Goal: Task Accomplishment & Management: Use online tool/utility

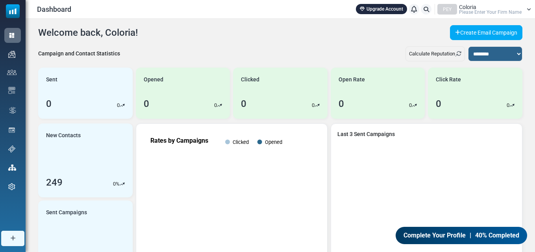
click at [281, 41] on div "**********" at bounding box center [280, 237] width 509 height 436
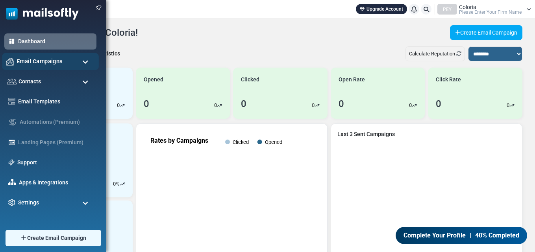
click at [51, 65] on span "Email Campaigns" at bounding box center [40, 61] width 46 height 9
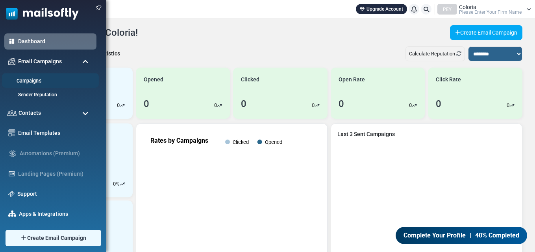
click at [49, 78] on link "Campaigns" at bounding box center [49, 81] width 94 height 7
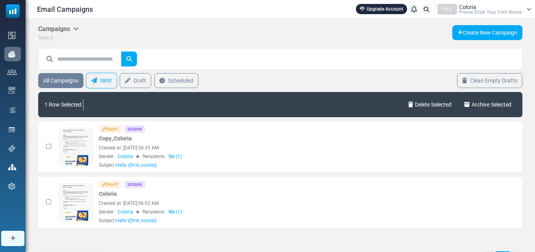
click at [96, 80] on icon at bounding box center [94, 81] width 6 height 6
click at [100, 76] on link "Sent" at bounding box center [101, 81] width 31 height 16
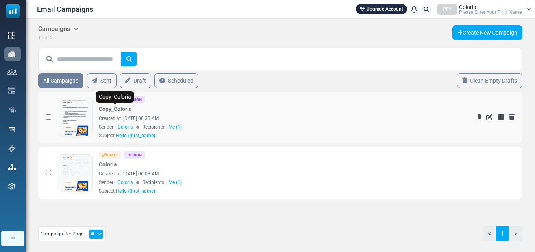
click at [130, 107] on link "Copy_Coloria" at bounding box center [115, 109] width 33 height 8
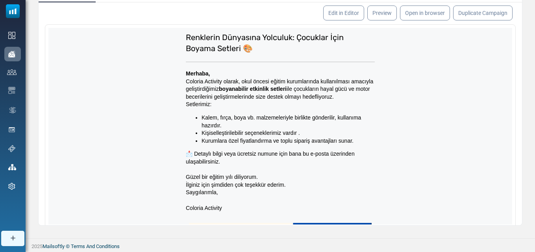
scroll to position [74, 0]
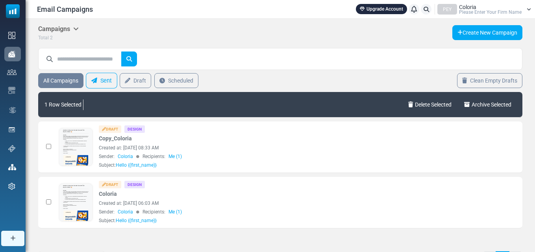
click at [105, 83] on link "Sent" at bounding box center [101, 81] width 31 height 16
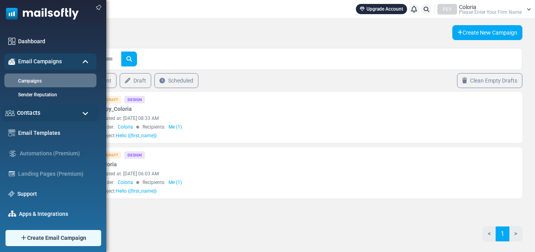
click at [23, 111] on span "Contacts" at bounding box center [29, 113] width 24 height 9
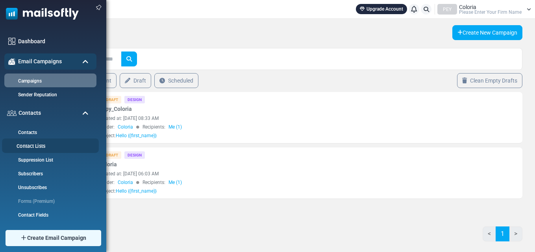
click at [38, 144] on link "Contact Lists" at bounding box center [49, 146] width 94 height 7
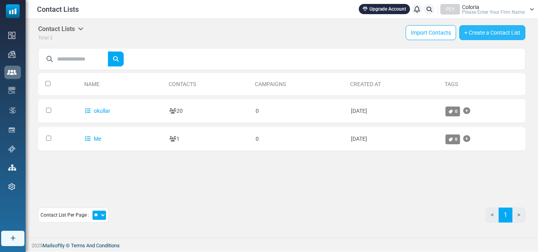
click at [479, 33] on link "+ Create a Contact List" at bounding box center [492, 32] width 66 height 15
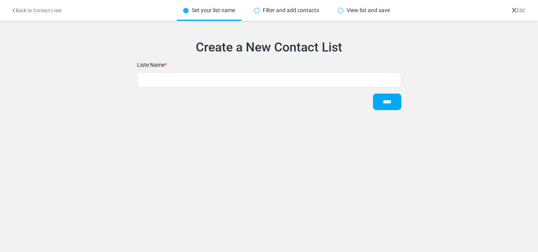
click at [29, 11] on link "Back to Contact Lists" at bounding box center [37, 11] width 49 height 6
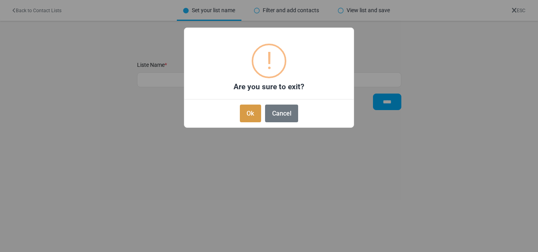
click at [248, 118] on button "Ok" at bounding box center [250, 114] width 21 height 18
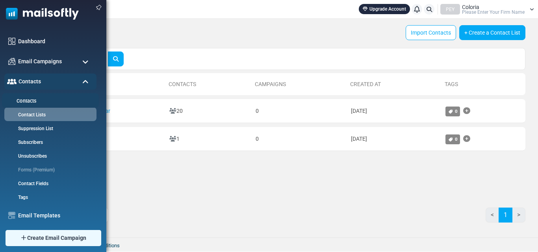
click at [33, 101] on link "Contacts" at bounding box center [49, 101] width 94 height 7
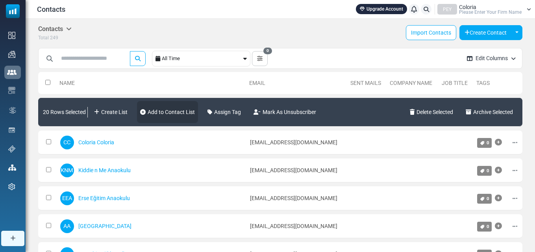
click at [174, 115] on link "Add to Contact List" at bounding box center [167, 112] width 61 height 22
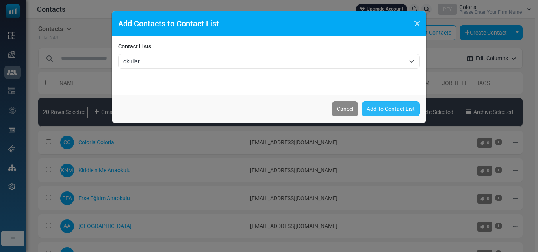
click at [386, 105] on link "Add To Contact List" at bounding box center [390, 109] width 58 height 15
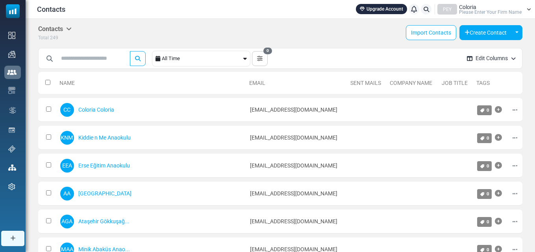
click at [350, 83] on link "Sent Mails" at bounding box center [365, 83] width 31 height 6
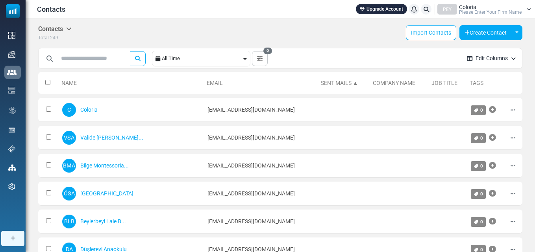
click at [329, 83] on link "Sent Mails ▲" at bounding box center [339, 83] width 37 height 6
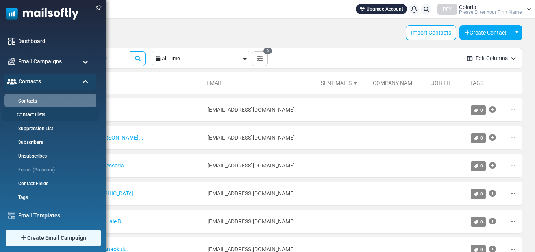
click at [37, 111] on link "Contact Lists" at bounding box center [49, 114] width 94 height 7
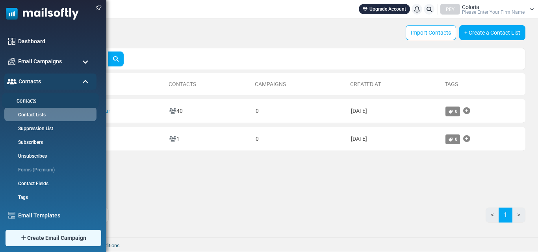
click at [39, 99] on link "Contacts" at bounding box center [49, 101] width 94 height 7
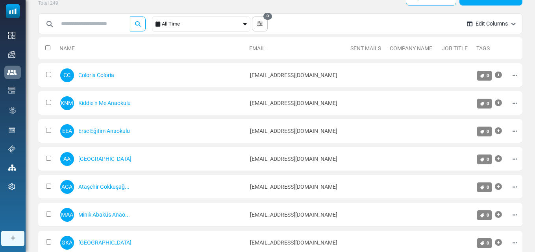
scroll to position [27, 0]
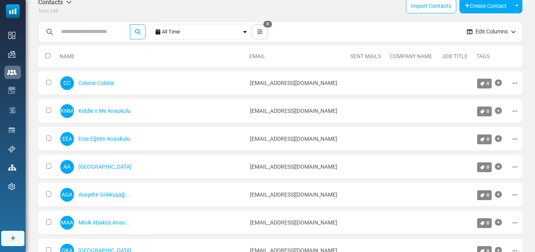
click at [48, 52] on th at bounding box center [47, 56] width 18 height 22
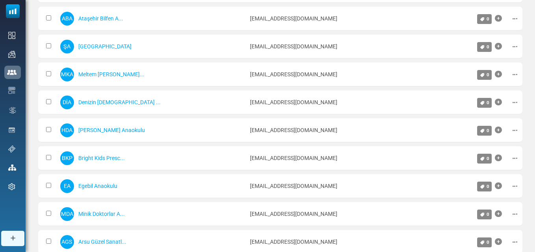
scroll to position [498, 0]
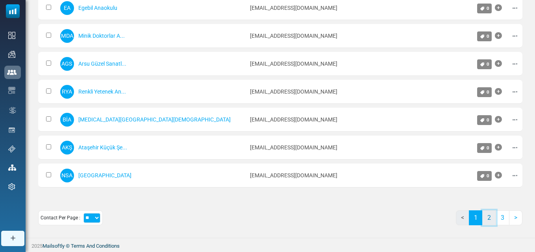
click at [492, 218] on link "2" at bounding box center [489, 218] width 14 height 15
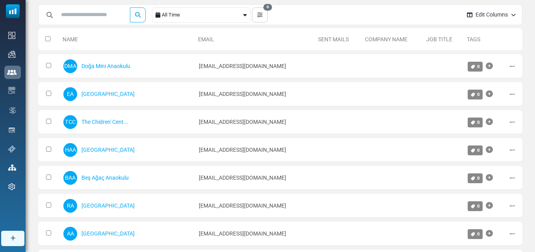
scroll to position [41, 0]
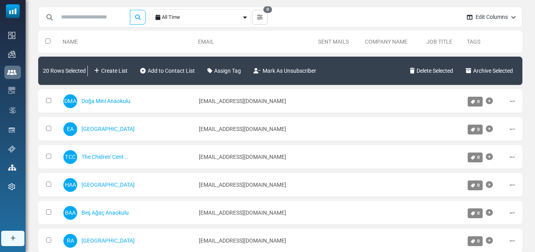
click at [247, 17] on icon at bounding box center [245, 18] width 4 height 6
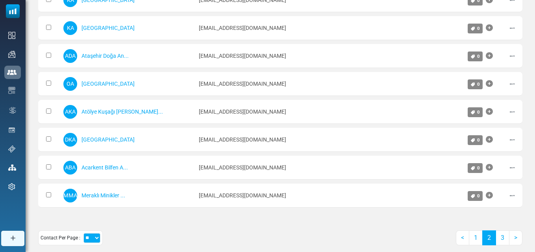
scroll to position [498, 0]
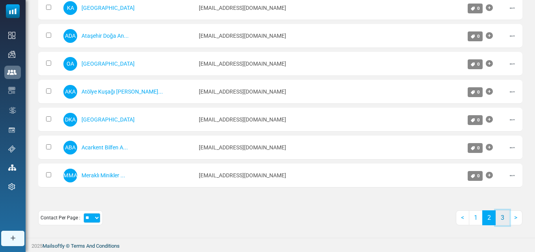
click at [501, 222] on link "3" at bounding box center [503, 218] width 14 height 15
click at [505, 220] on link "4" at bounding box center [503, 218] width 14 height 15
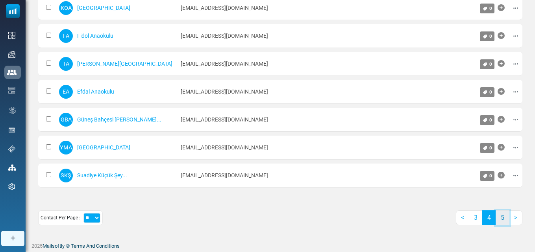
click at [502, 218] on link "5" at bounding box center [503, 218] width 14 height 15
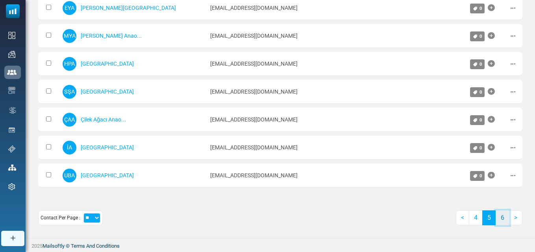
click at [501, 216] on link "6" at bounding box center [503, 218] width 14 height 15
click at [503, 216] on link "7" at bounding box center [503, 218] width 14 height 15
click at [502, 215] on link "8" at bounding box center [503, 218] width 14 height 15
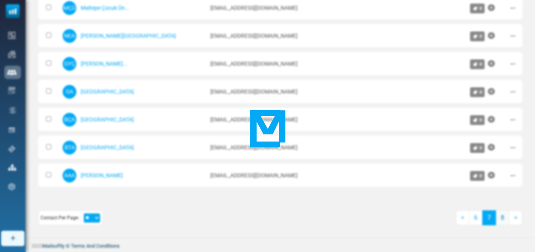
scroll to position [465, 0]
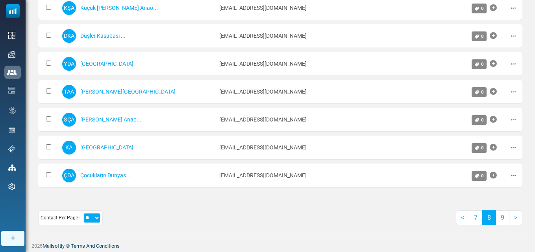
drag, startPoint x: 537, startPoint y: 216, endPoint x: 533, endPoint y: 31, distance: 184.6
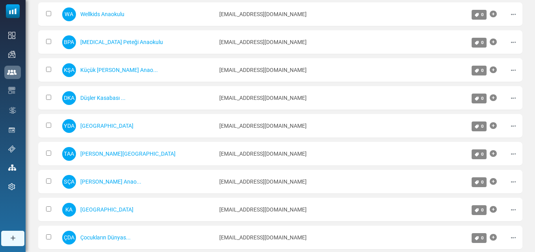
scroll to position [498, 0]
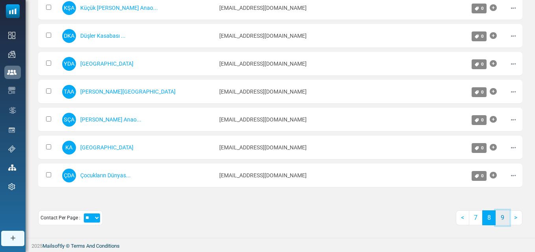
click at [504, 217] on link "9" at bounding box center [503, 218] width 14 height 15
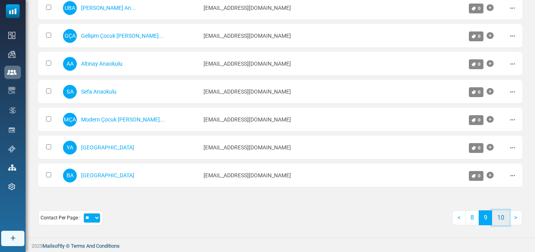
click at [505, 218] on link "10" at bounding box center [500, 218] width 17 height 15
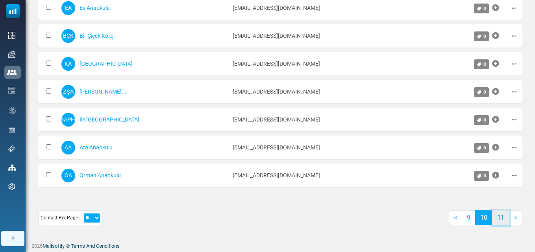
click at [504, 220] on link "11" at bounding box center [500, 218] width 17 height 15
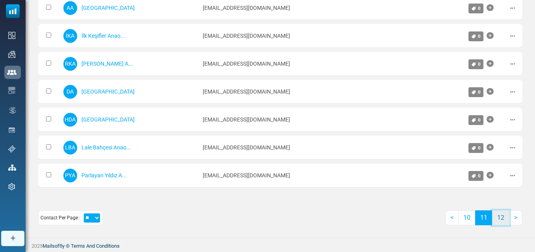
click at [503, 214] on link "12" at bounding box center [500, 218] width 17 height 15
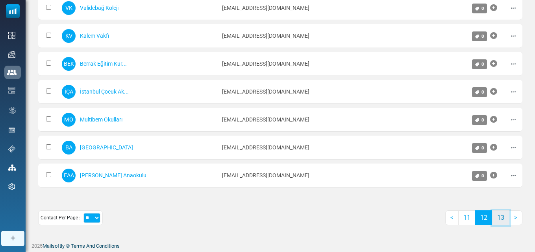
click at [505, 214] on link "13" at bounding box center [500, 218] width 17 height 15
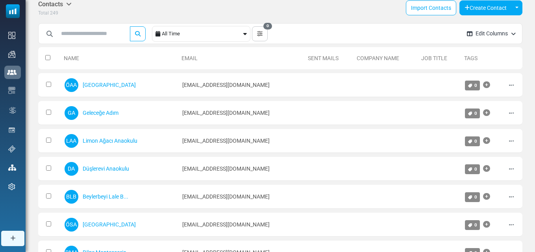
scroll to position [0, 0]
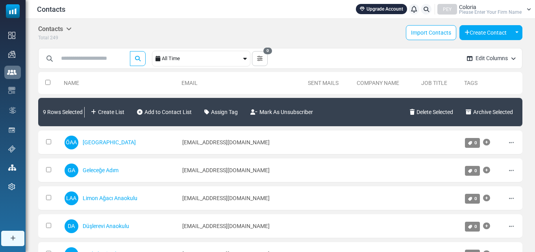
click at [399, 46] on div "Contacts Contacts Subscribers Archived Total 249 Import Contacts Create Contact…" at bounding box center [280, 224] width 509 height 410
click at [181, 109] on link "Add to Contact List" at bounding box center [164, 112] width 61 height 22
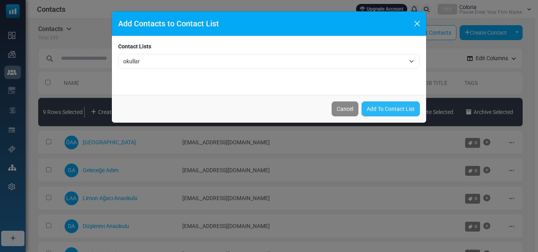
click at [402, 109] on link "Add To Contact List" at bounding box center [390, 109] width 58 height 15
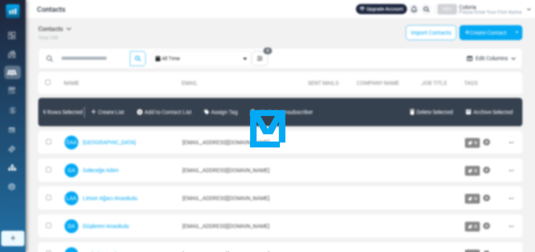
click at [372, 27] on div at bounding box center [267, 126] width 535 height 252
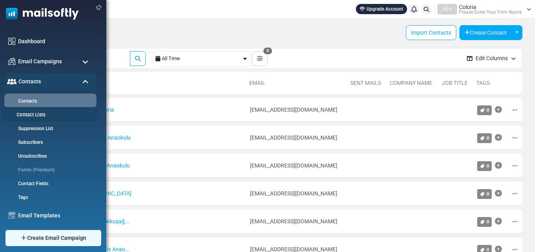
click at [47, 113] on link "Contact Lists" at bounding box center [49, 114] width 94 height 7
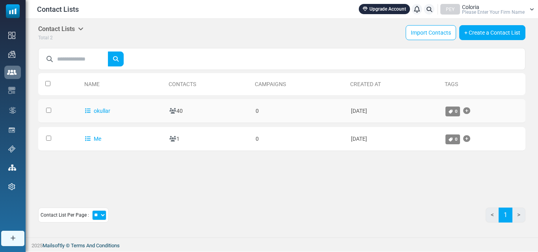
click at [189, 109] on td "40" at bounding box center [208, 111] width 86 height 24
click at [487, 32] on link "+ Create a Contact List" at bounding box center [492, 32] width 66 height 15
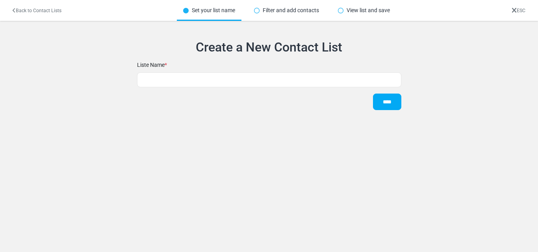
click at [35, 11] on link "Back to Contact Lists" at bounding box center [37, 11] width 49 height 6
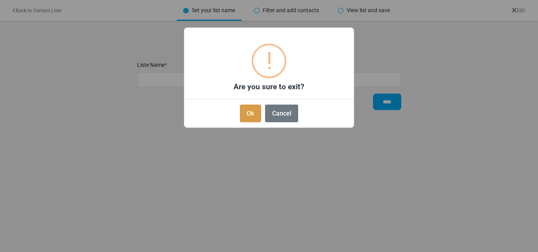
click at [255, 112] on button "Ok" at bounding box center [250, 114] width 21 height 18
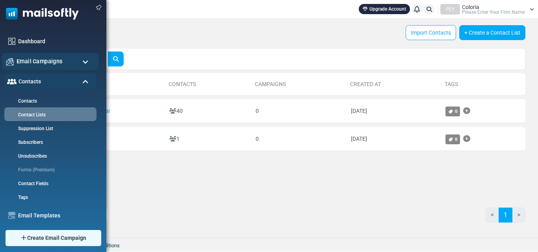
click at [18, 59] on span "Email Campaigns" at bounding box center [40, 61] width 46 height 9
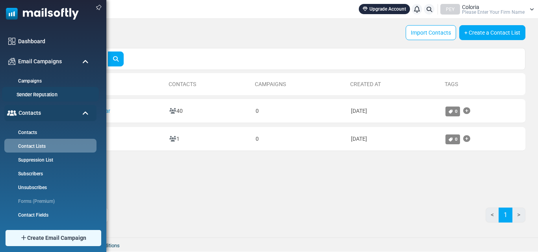
click at [35, 93] on link "Sender Reputation" at bounding box center [49, 94] width 94 height 7
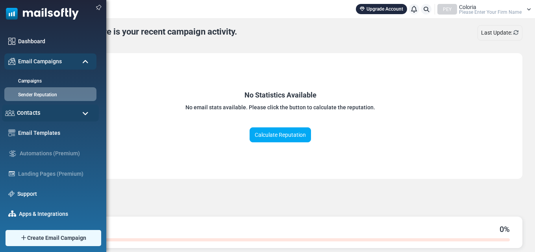
click at [42, 114] on div "Contacts" at bounding box center [50, 113] width 97 height 17
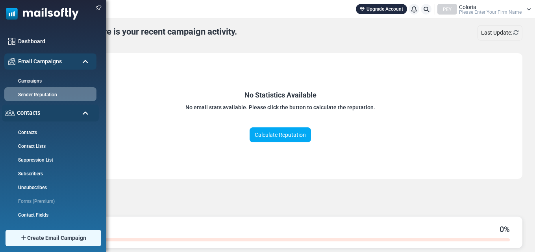
click at [42, 114] on div "Contacts" at bounding box center [50, 113] width 97 height 17
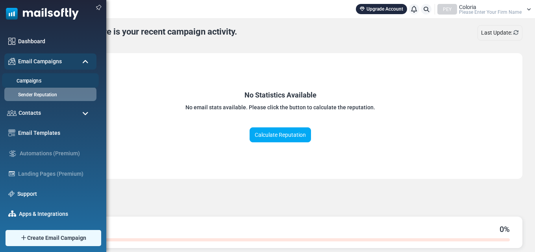
click at [43, 79] on link "Campaigns" at bounding box center [49, 81] width 94 height 7
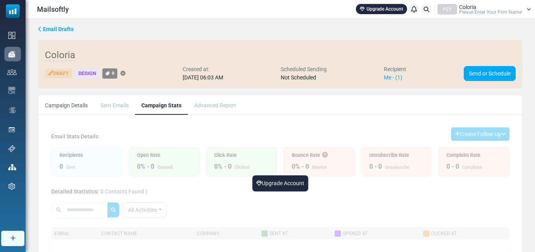
click at [414, 124] on div "Upgrade Account Email Stats Details Create Follow Up Create a list from Filter …" at bounding box center [280, 257] width 483 height 272
click at [484, 75] on link "Send or Schedule" at bounding box center [490, 73] width 52 height 15
click at [501, 71] on link "Send or Schedule" at bounding box center [490, 73] width 52 height 15
click at [490, 76] on link "Send or Schedule" at bounding box center [490, 73] width 52 height 15
click at [486, 70] on link "Send or Schedule" at bounding box center [490, 73] width 52 height 15
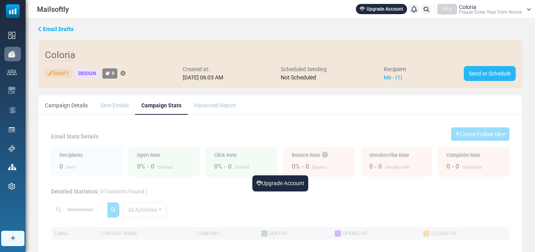
click at [486, 70] on link "Send or Schedule" at bounding box center [490, 73] width 52 height 15
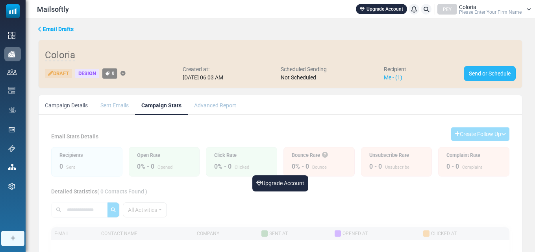
click at [486, 70] on link "Send or Schedule" at bounding box center [490, 73] width 52 height 15
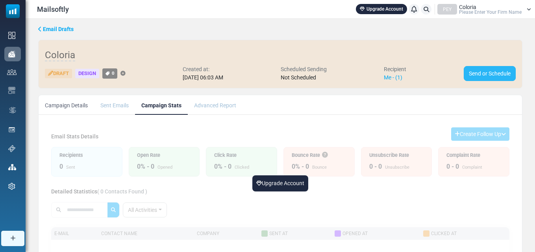
click at [486, 70] on link "Send or Schedule" at bounding box center [490, 73] width 52 height 15
click at [66, 29] on span "Email Drafts" at bounding box center [58, 29] width 31 height 6
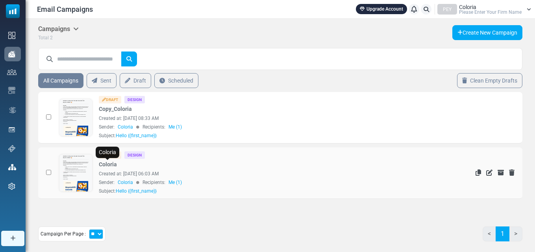
click at [107, 163] on link "Coloria" at bounding box center [108, 165] width 18 height 8
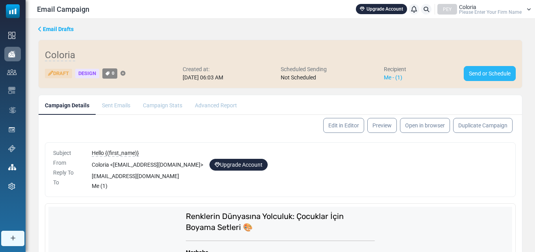
click at [489, 68] on link "Send or Schedule" at bounding box center [490, 73] width 52 height 15
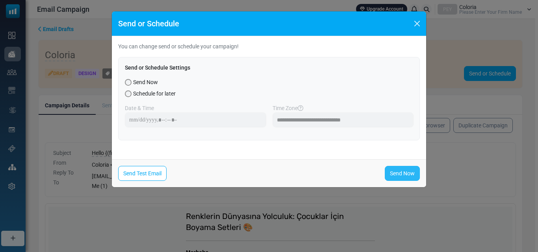
click at [414, 179] on link "Send Now" at bounding box center [402, 173] width 35 height 15
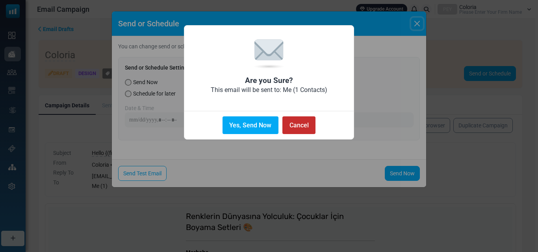
click at [293, 125] on button "Cancel" at bounding box center [298, 125] width 33 height 18
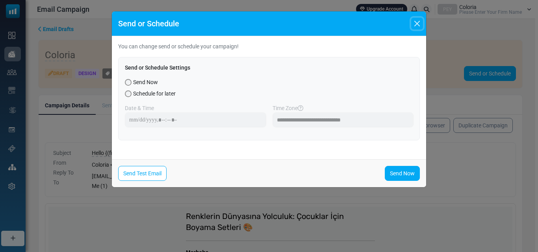
click at [413, 24] on button "Close" at bounding box center [417, 24] width 12 height 12
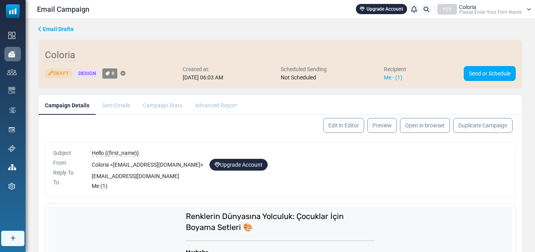
click at [115, 107] on li "Sent Emails" at bounding box center [116, 104] width 41 height 19
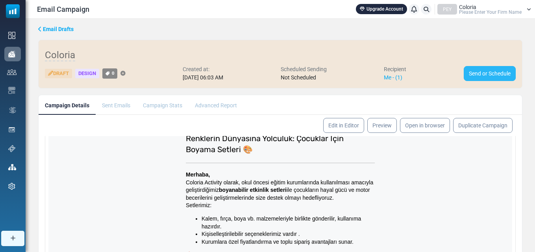
click at [479, 70] on link "Send or Schedule" at bounding box center [490, 73] width 52 height 15
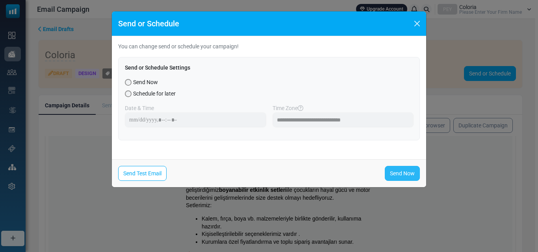
click at [394, 169] on link "Send Now" at bounding box center [402, 173] width 35 height 15
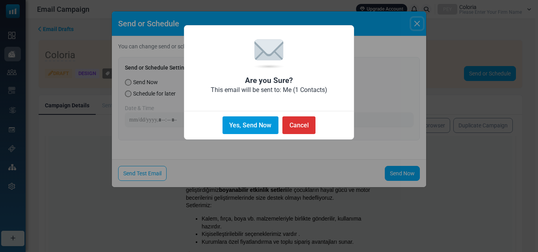
click at [247, 123] on button "Yes, Send Now" at bounding box center [250, 125] width 56 height 18
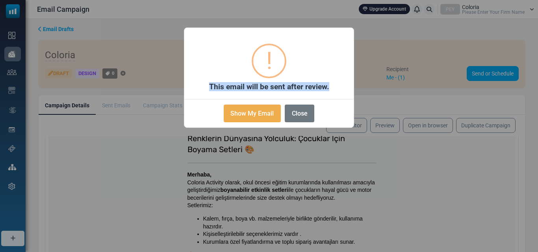
drag, startPoint x: 331, startPoint y: 89, endPoint x: 210, endPoint y: 90, distance: 120.8
click at [210, 90] on h2 "This email will be sent after review." at bounding box center [268, 86] width 169 height 9
copy h2 "This email will be sent after review."
click at [305, 118] on button "Close" at bounding box center [300, 114] width 30 height 18
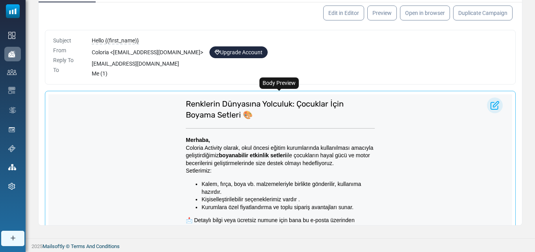
scroll to position [204, 0]
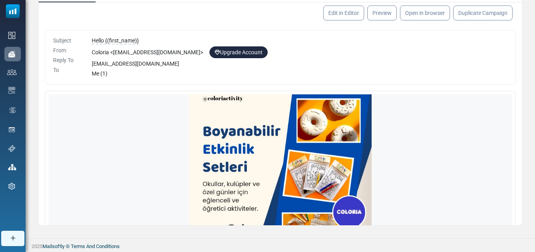
drag, startPoint x: 522, startPoint y: 147, endPoint x: 522, endPoint y: 185, distance: 38.6
click at [522, 185] on div "Email Drafts Your account has not been verified yet, so this campaign will be s…" at bounding box center [280, 58] width 509 height 360
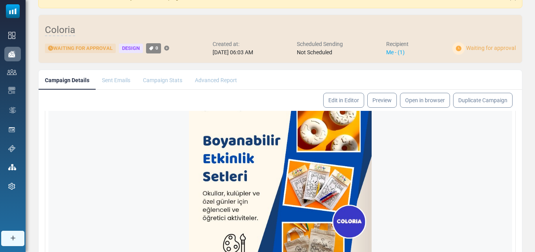
scroll to position [0, 0]
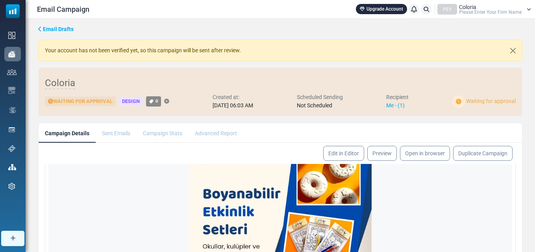
click at [58, 31] on span "Email Drafts" at bounding box center [58, 29] width 31 height 6
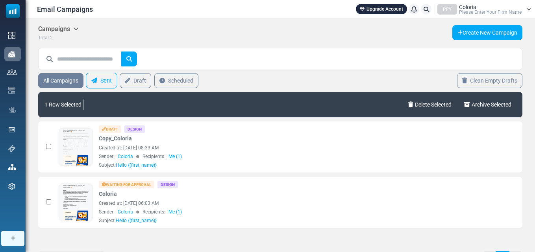
click at [104, 76] on link "Sent" at bounding box center [101, 81] width 31 height 16
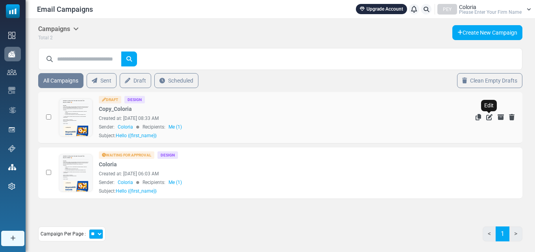
click at [488, 118] on icon "Edit" at bounding box center [489, 117] width 6 height 6
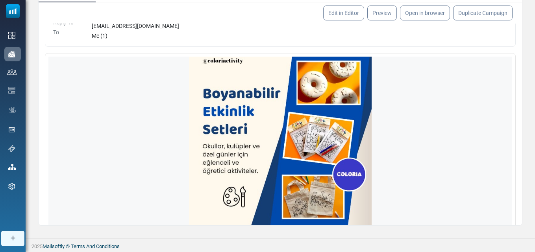
scroll to position [78, 0]
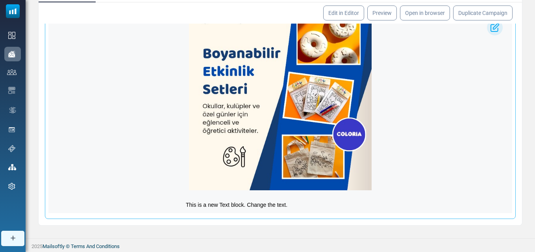
click at [489, 31] on img at bounding box center [495, 28] width 16 height 16
click at [493, 30] on img at bounding box center [495, 28] width 16 height 16
click at [340, 8] on link "Edit in Editor" at bounding box center [343, 13] width 43 height 16
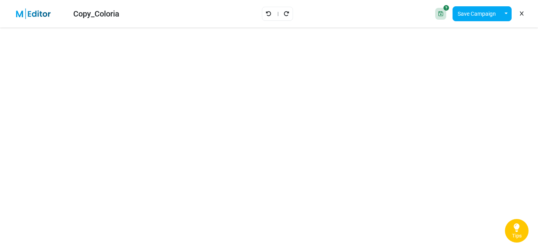
click at [445, 9] on icon at bounding box center [446, 8] width 6 height 6
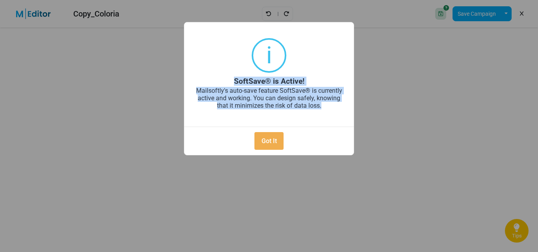
drag, startPoint x: 234, startPoint y: 77, endPoint x: 322, endPoint y: 107, distance: 93.1
click at [322, 107] on div "× i SoftSave® is Active! Mailsoftly's auto-save feature SoftSave® is currently …" at bounding box center [269, 88] width 170 height 133
copy div "SoftSave® is Active! Mailsoftly's auto-save feature SoftSave® is currently acti…"
click at [274, 138] on button "Got It" at bounding box center [268, 141] width 29 height 18
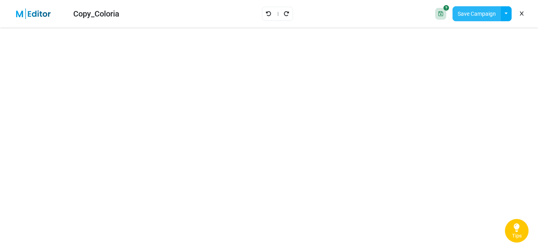
click at [486, 15] on button "Save Campaign" at bounding box center [476, 13] width 48 height 15
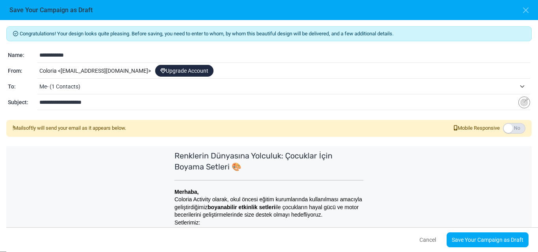
drag, startPoint x: 133, startPoint y: 124, endPoint x: 15, endPoint y: 130, distance: 117.4
click at [15, 130] on div "Mailsoftly will send your email as it appears below. Mobile Responsive" at bounding box center [268, 128] width 525 height 17
copy div "Mailsoftly will send your email as it appears below."
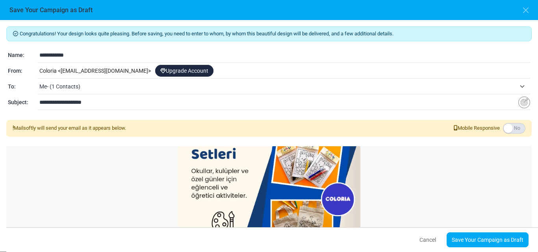
click at [520, 86] on span "Me- (1 Contacts)" at bounding box center [284, 87] width 490 height 14
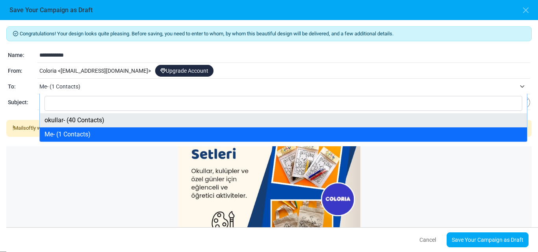
select select "*****"
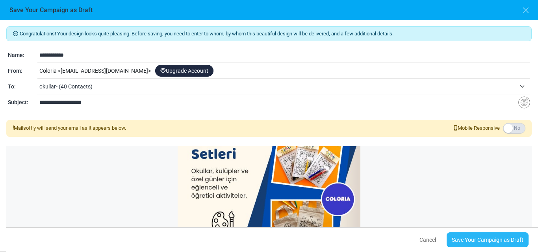
click at [505, 238] on link "Save Your Campaign as Draft" at bounding box center [487, 240] width 82 height 15
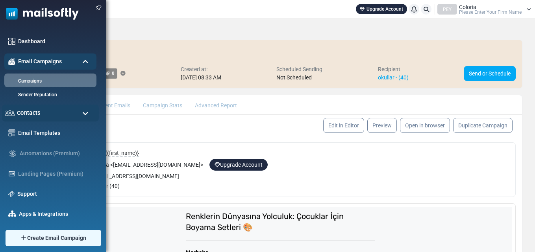
click at [50, 114] on div "Contacts" at bounding box center [50, 113] width 97 height 17
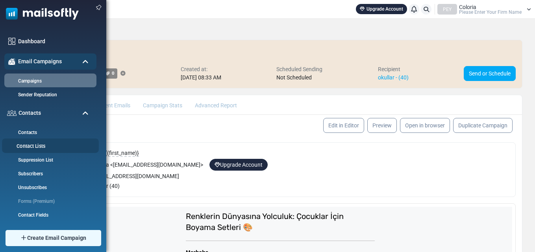
click at [54, 148] on link "Contact Lists" at bounding box center [49, 146] width 94 height 7
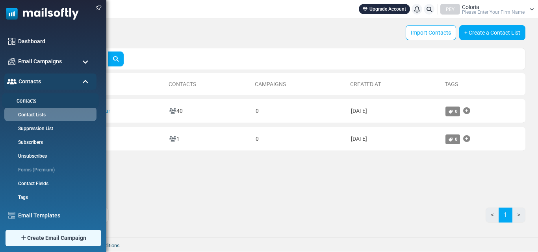
click at [37, 102] on link "Contacts" at bounding box center [49, 101] width 94 height 7
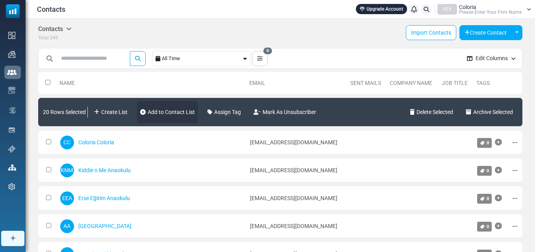
click at [150, 111] on link "Add to Contact List" at bounding box center [167, 112] width 61 height 22
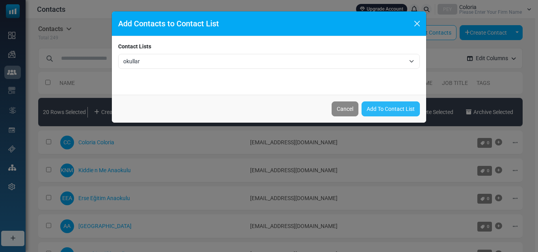
click at [399, 107] on link "Add To Contact List" at bounding box center [390, 109] width 58 height 15
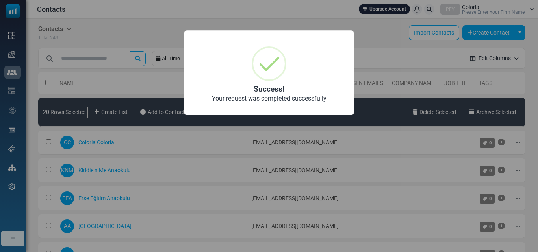
click at [408, 94] on div "× Success! Your request was completed successfully OK No Cancel" at bounding box center [269, 126] width 538 height 252
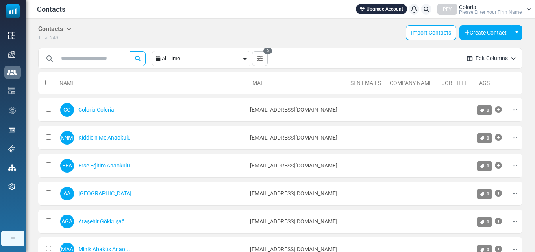
click at [70, 30] on icon at bounding box center [69, 29] width 6 height 6
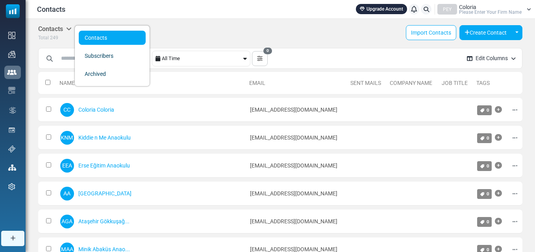
click at [183, 27] on div "Contacts Contacts Subscribers Archived Total 249 Import Contacts Create Contact…" at bounding box center [280, 33] width 484 height 17
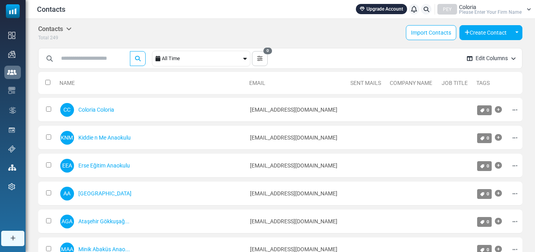
click at [247, 57] on icon at bounding box center [245, 59] width 4 height 6
click at [184, 13] on div "Contacts Upgrade Account Notifications PEY Coloria Please Enter Your Firm Name …" at bounding box center [280, 9] width 501 height 11
click at [122, 57] on input "text" at bounding box center [92, 58] width 71 height 15
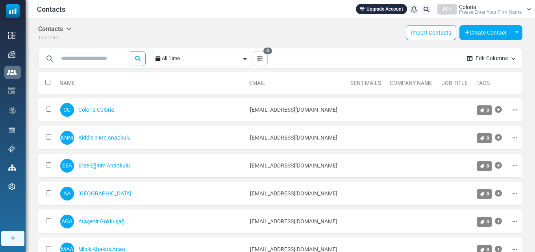
click at [516, 61] on button "Edit Columns" at bounding box center [490, 58] width 61 height 21
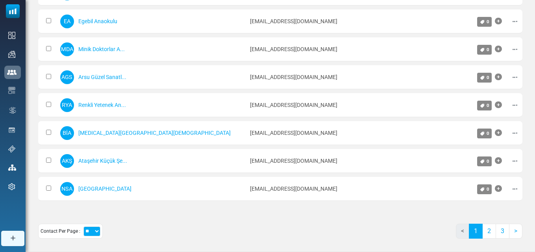
scroll to position [465, 0]
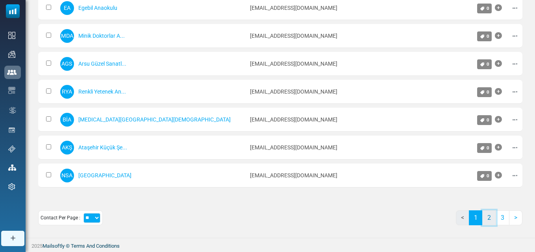
click at [490, 219] on link "2" at bounding box center [489, 218] width 14 height 15
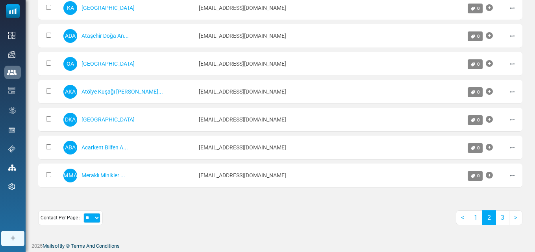
click at [95, 217] on select "** ** ***" at bounding box center [91, 218] width 17 height 10
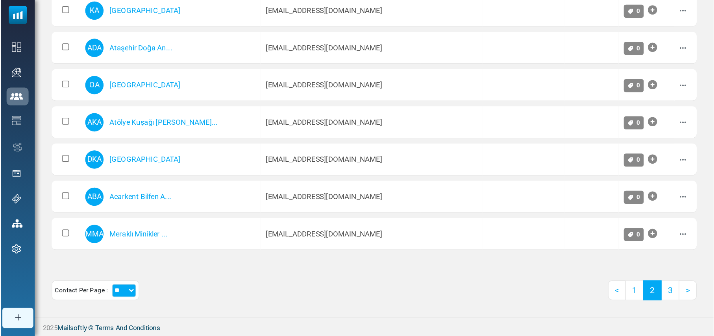
scroll to position [378, 0]
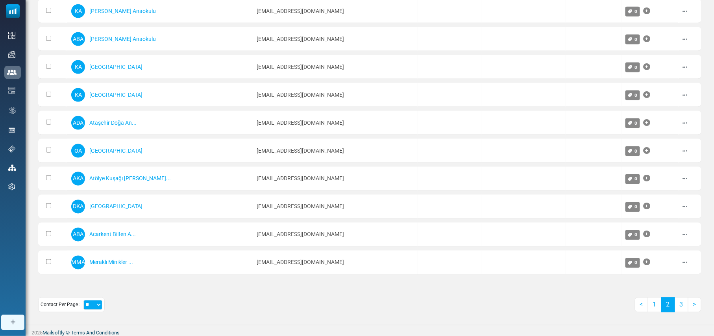
click at [97, 252] on select "** ** ***" at bounding box center [92, 305] width 19 height 10
select select "***"
click at [83, 252] on select "** ** ***" at bounding box center [92, 305] width 19 height 10
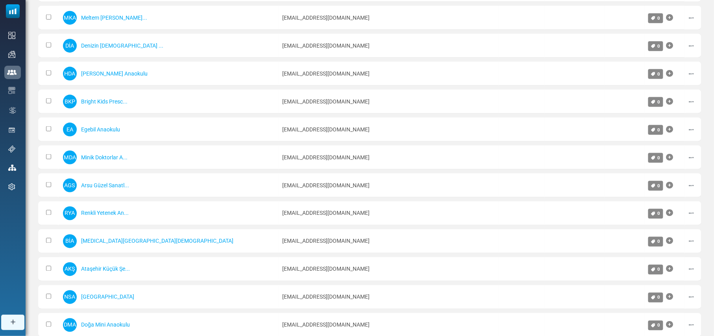
scroll to position [0, 0]
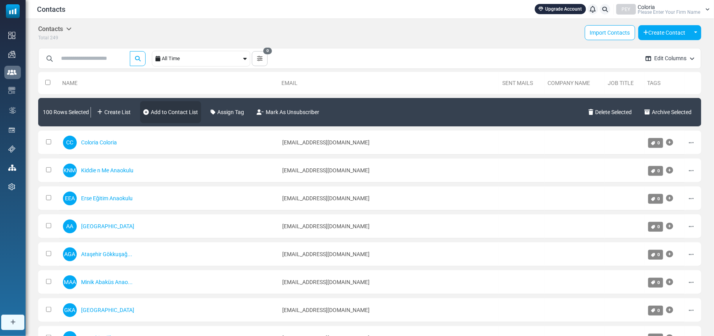
click at [190, 106] on link "Add to Contact List" at bounding box center [170, 112] width 61 height 22
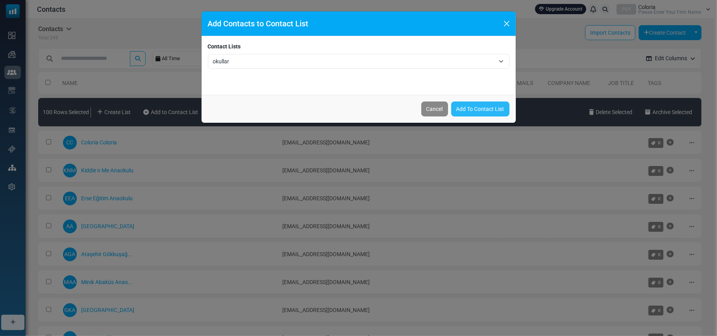
click at [484, 105] on link "Add To Contact List" at bounding box center [480, 109] width 58 height 15
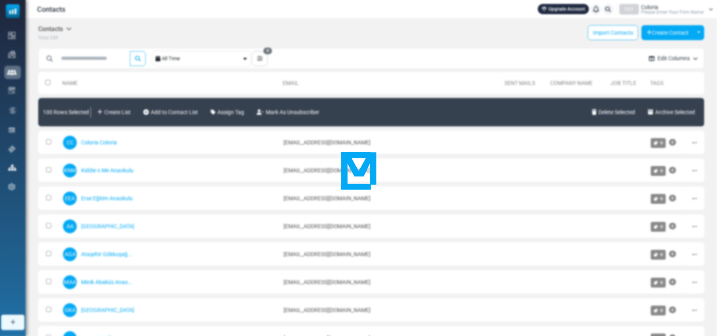
click at [534, 111] on div at bounding box center [358, 168] width 717 height 336
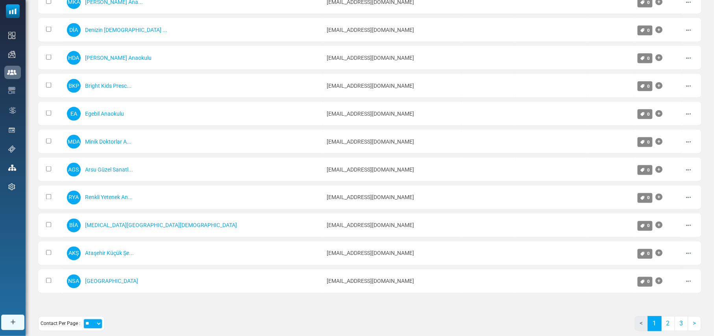
scroll to position [378, 0]
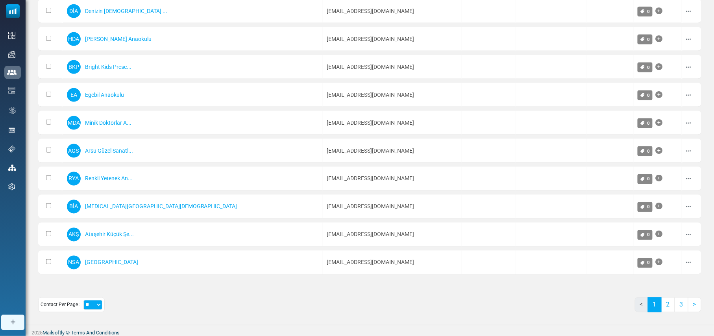
click at [96, 300] on select "** ** ***" at bounding box center [92, 305] width 19 height 10
select select "***"
click at [83, 300] on select "** ** ***" at bounding box center [92, 305] width 19 height 10
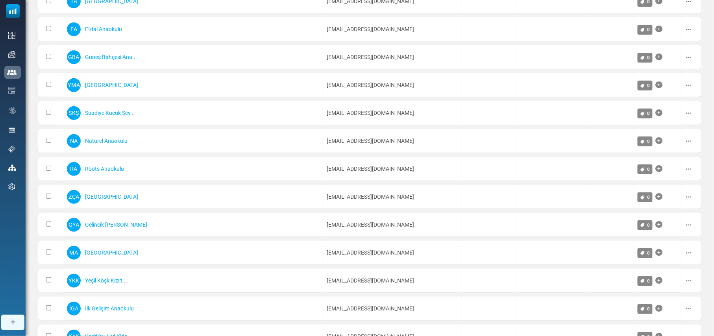
scroll to position [2603, 0]
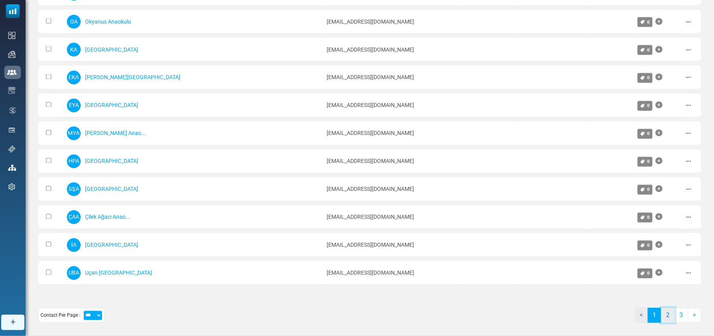
click at [670, 308] on link "2" at bounding box center [668, 315] width 14 height 15
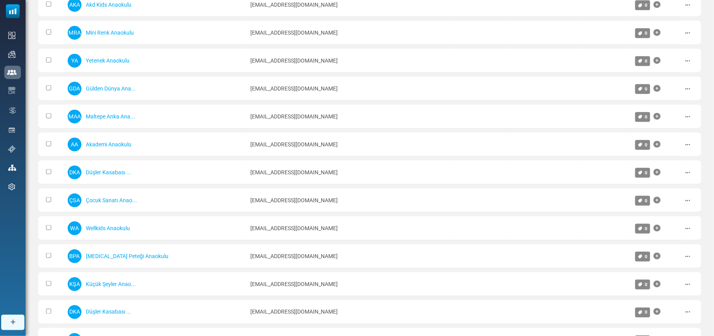
scroll to position [0, 0]
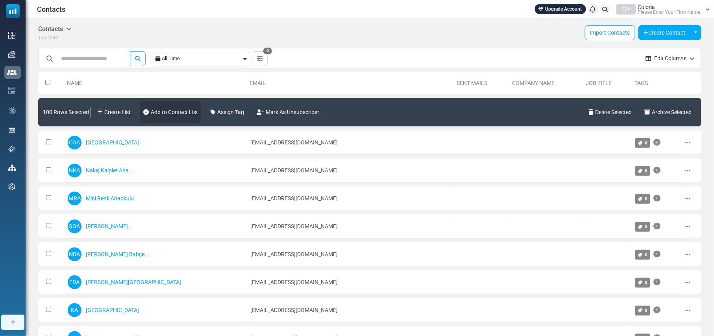
click at [190, 109] on link "Add to Contact List" at bounding box center [170, 112] width 61 height 22
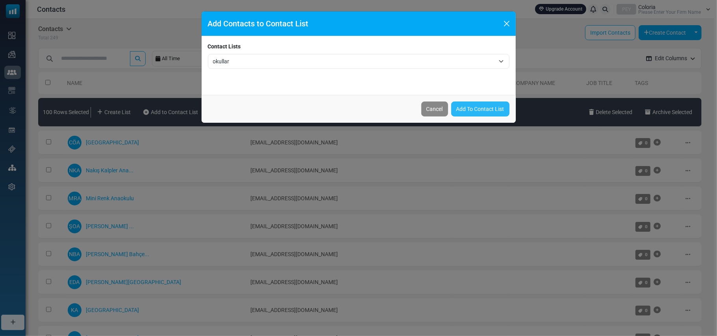
click at [467, 111] on link "Add To Contact List" at bounding box center [480, 109] width 58 height 15
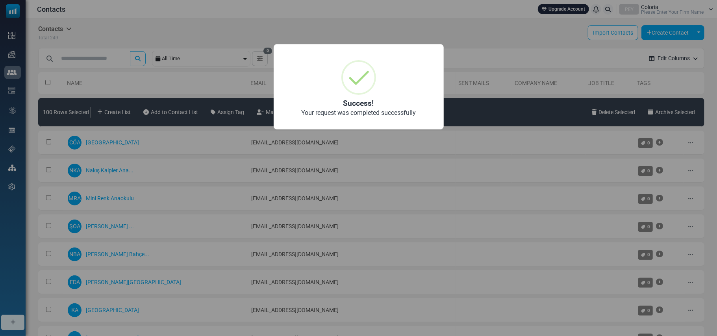
click at [510, 30] on div "× Success! Your request was completed successfully OK No Cancel" at bounding box center [358, 168] width 717 height 336
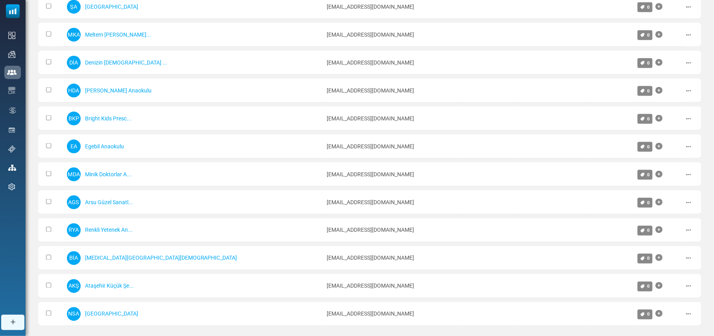
scroll to position [378, 0]
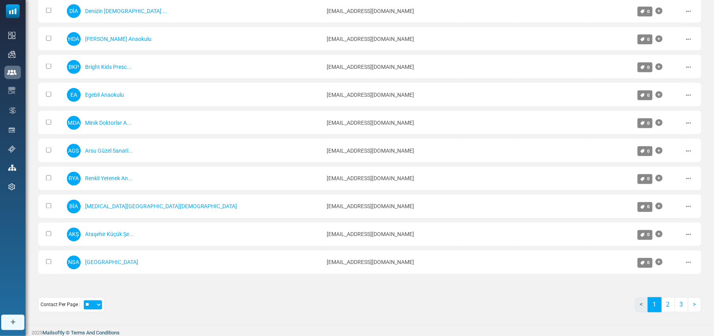
click at [96, 301] on select "** ** ***" at bounding box center [92, 305] width 19 height 10
select select "***"
click at [83, 300] on select "** ** ***" at bounding box center [92, 305] width 19 height 10
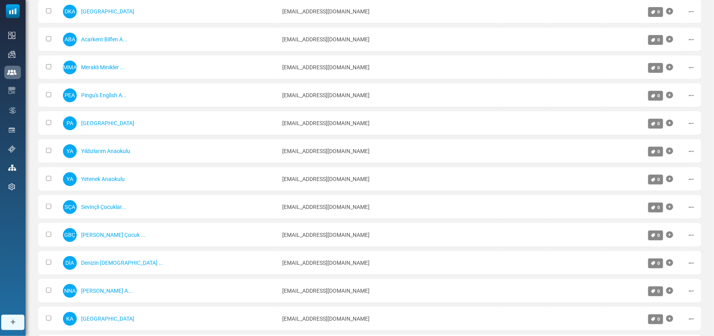
scroll to position [2603, 0]
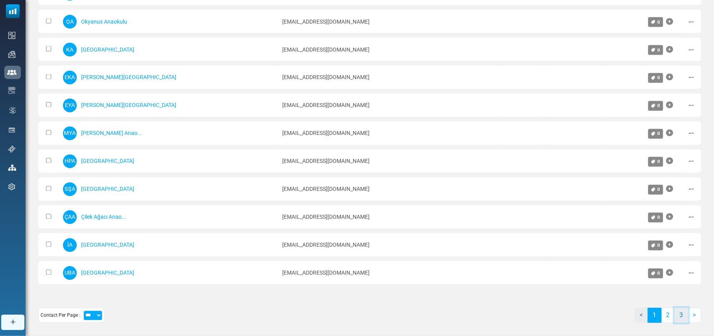
click at [682, 308] on link "3" at bounding box center [682, 315] width 14 height 15
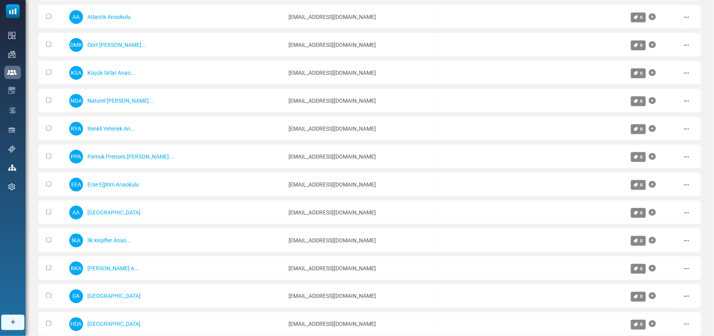
scroll to position [0, 0]
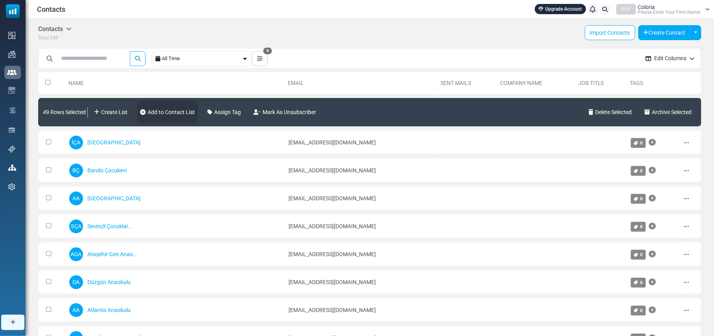
click at [170, 106] on link "Add to Contact List" at bounding box center [167, 112] width 61 height 22
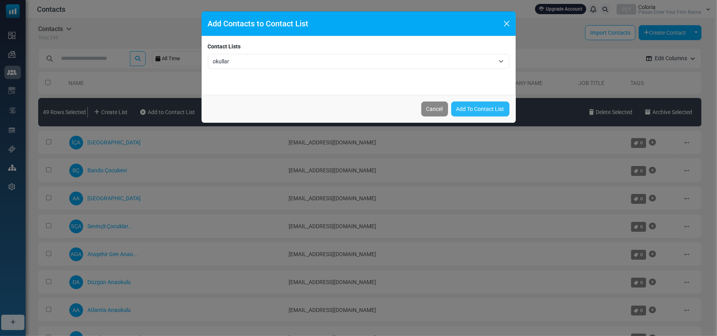
click at [488, 109] on link "Add To Contact List" at bounding box center [480, 109] width 58 height 15
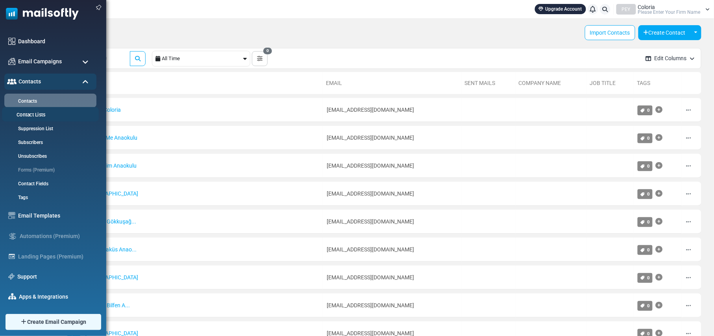
click at [39, 112] on link "Contact Lists" at bounding box center [49, 114] width 94 height 7
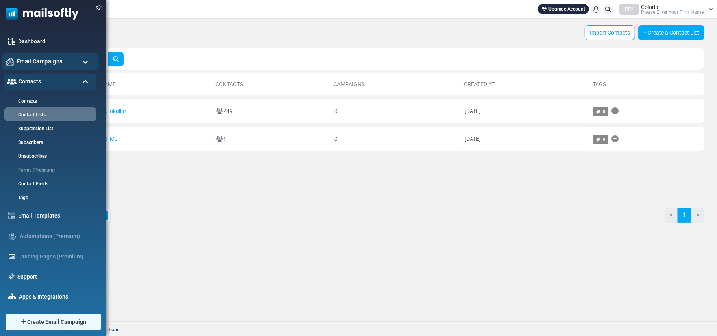
click at [24, 61] on span "Email Campaigns" at bounding box center [40, 61] width 46 height 9
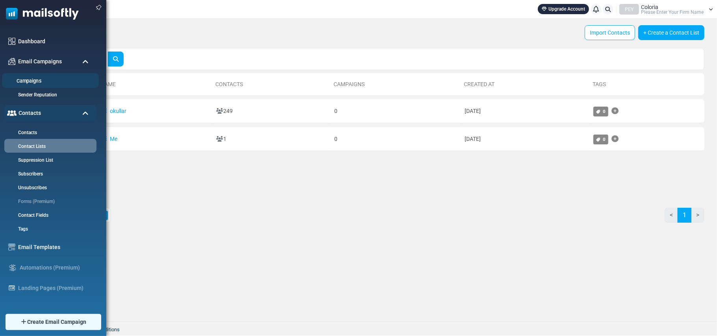
click at [31, 80] on link "Campaigns" at bounding box center [49, 81] width 94 height 7
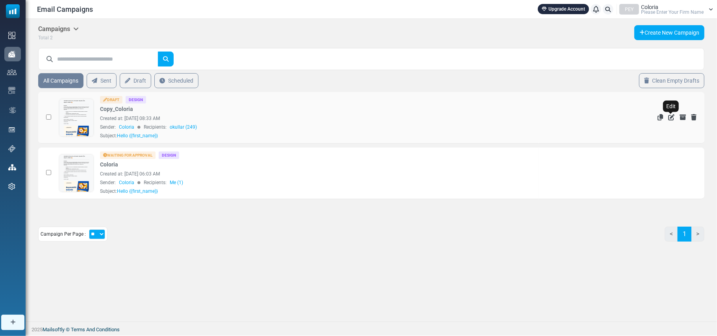
click at [672, 116] on icon "Edit" at bounding box center [671, 117] width 6 height 6
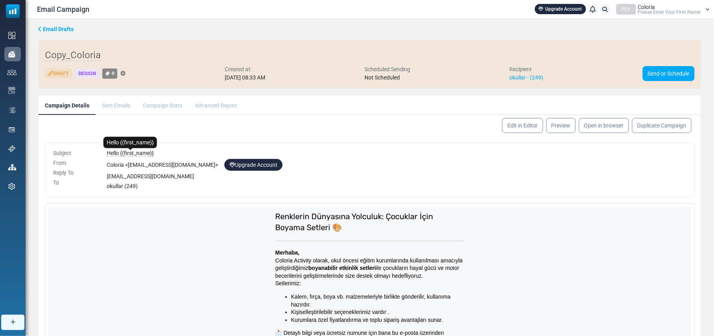
click at [116, 153] on span "Hello {(first_name)}" at bounding box center [130, 153] width 47 height 7
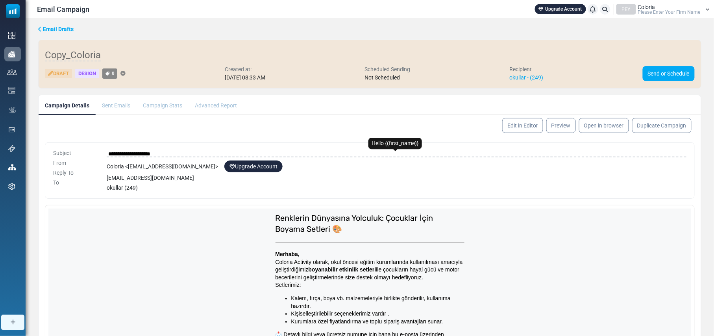
click at [122, 155] on input "**********" at bounding box center [397, 154] width 580 height 10
click at [515, 128] on link "Edit in Editor" at bounding box center [522, 126] width 43 height 16
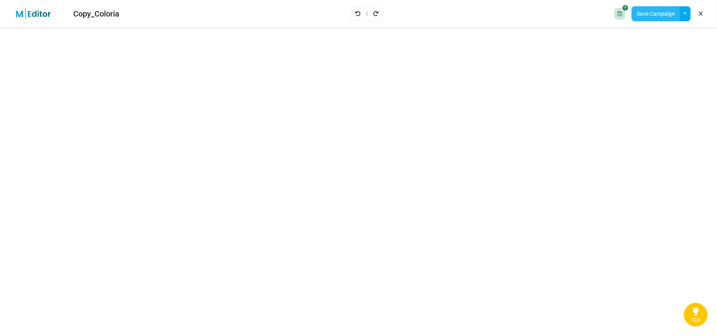
click at [674, 11] on button "Save Campaign" at bounding box center [655, 13] width 48 height 15
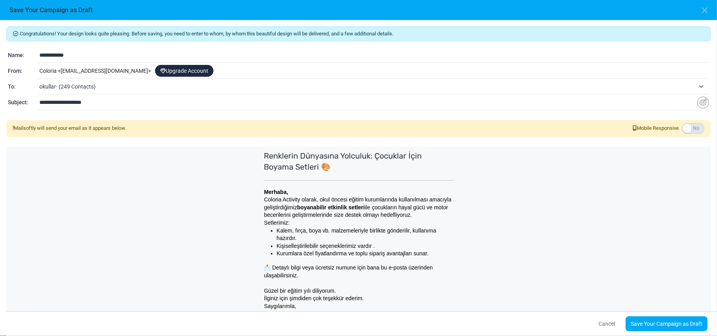
click at [54, 55] on input "**********" at bounding box center [373, 55] width 669 height 15
type input "*******"
click at [107, 101] on input "**********" at bounding box center [368, 102] width 658 height 15
click at [701, 99] on img "Insert Variable" at bounding box center [703, 102] width 12 height 12
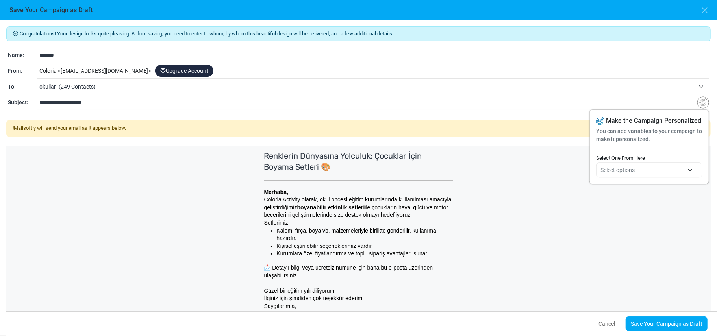
click at [689, 172] on span "Select options" at bounding box center [649, 170] width 98 height 14
drag, startPoint x: 703, startPoint y: 216, endPoint x: 698, endPoint y: 215, distance: 5.0
type input "**********"
select select "*********"
click at [165, 104] on input "**********" at bounding box center [368, 102] width 658 height 15
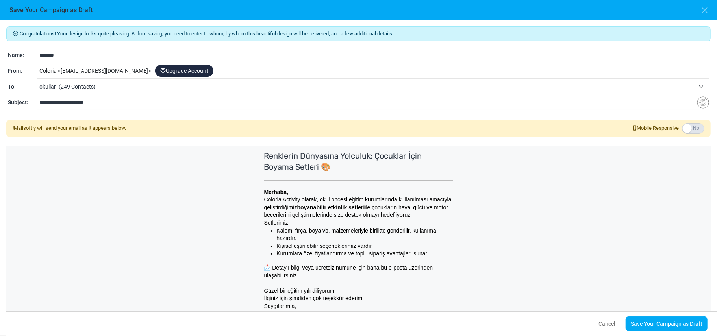
click at [51, 102] on input "**********" at bounding box center [368, 102] width 658 height 15
click at [128, 103] on input "**********" at bounding box center [368, 102] width 658 height 15
type input "**********"
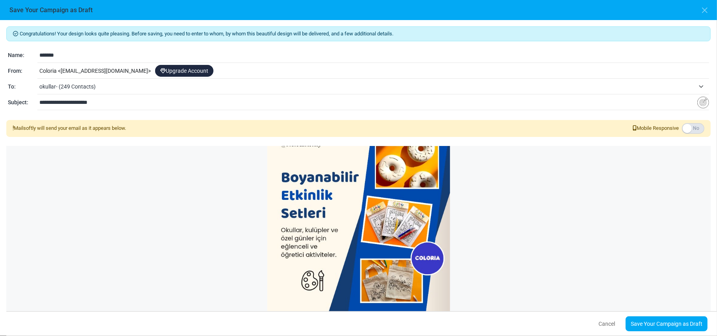
scroll to position [214, 0]
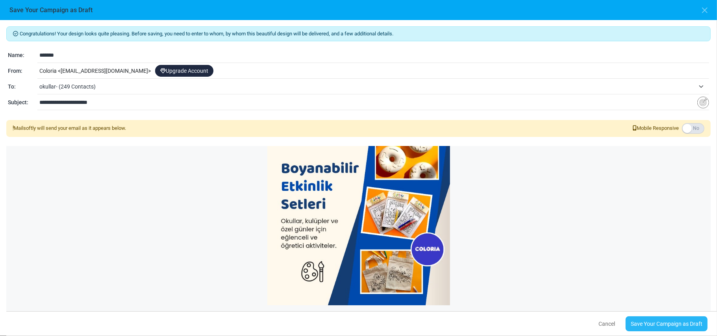
click at [674, 324] on link "Save Your Campaign as Draft" at bounding box center [666, 323] width 82 height 15
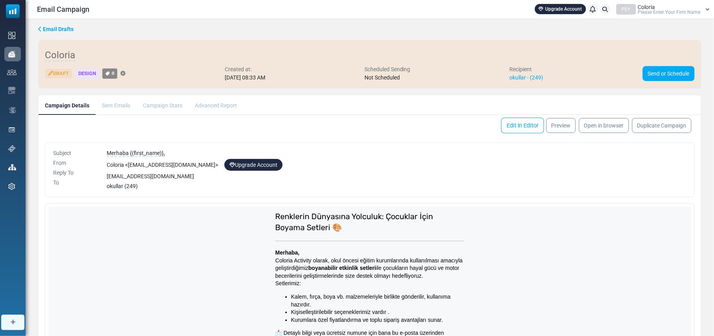
click at [517, 125] on link "Edit in Editor" at bounding box center [522, 126] width 43 height 16
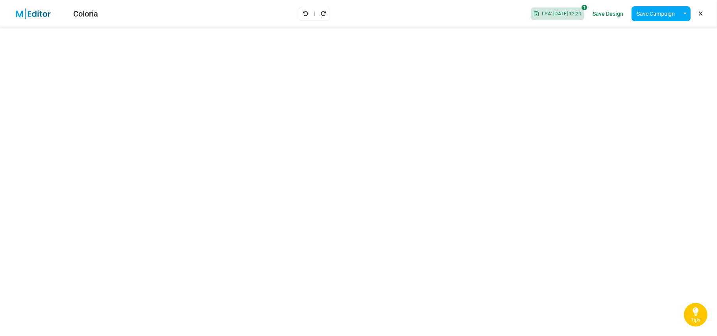
click at [616, 15] on link "Save Design" at bounding box center [607, 13] width 35 height 13
click at [661, 18] on button "Save Campaign" at bounding box center [655, 13] width 48 height 15
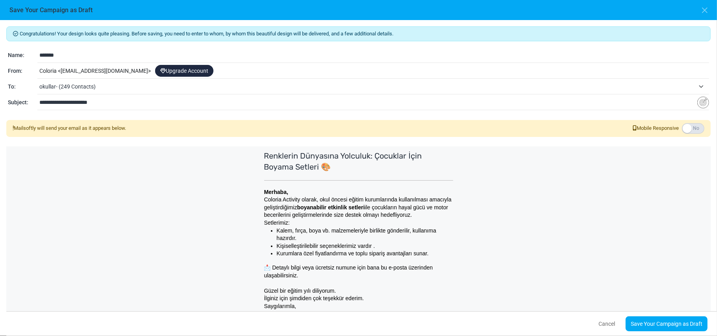
drag, startPoint x: 415, startPoint y: 34, endPoint x: 18, endPoint y: 24, distance: 396.8
click at [18, 24] on div "**********" at bounding box center [358, 178] width 717 height 316
copy div "Congratulations! Your design looks quite pleasing. Before saving, you need to e…"
click at [154, 68] on div "Coloria < coloriaactivity-gmail@cc.mailsends.net > Upgrade Account" at bounding box center [372, 71] width 671 height 15
click at [156, 70] on div "Coloria < coloriaactivity-gmail@cc.mailsends.net > Upgrade Account" at bounding box center [372, 71] width 671 height 15
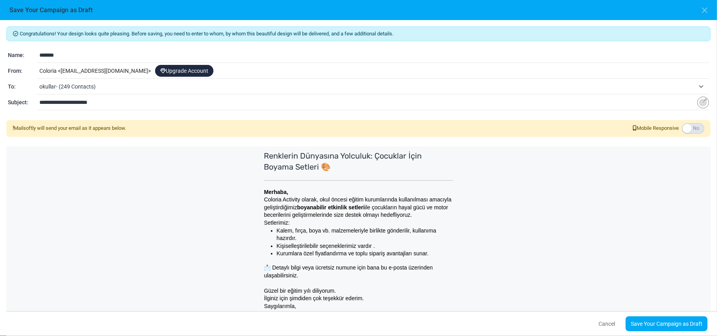
click at [156, 70] on div "Coloria < coloriaactivity-gmail@cc.mailsends.net > Upgrade Account" at bounding box center [372, 71] width 671 height 15
click at [115, 65] on div "Coloria < coloriaactivity-gmail@cc.mailsends.net > Upgrade Account" at bounding box center [372, 71] width 671 height 15
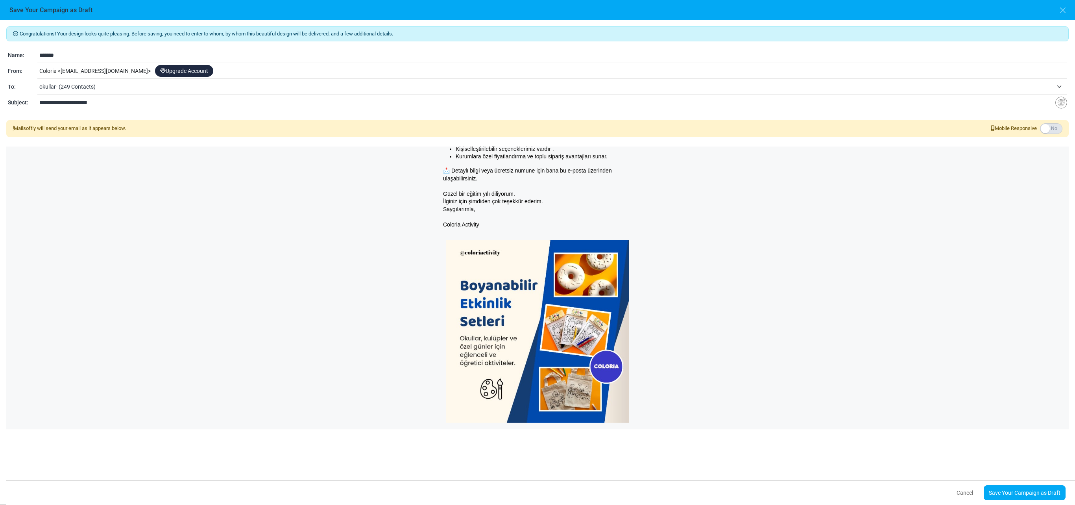
scroll to position [98, 0]
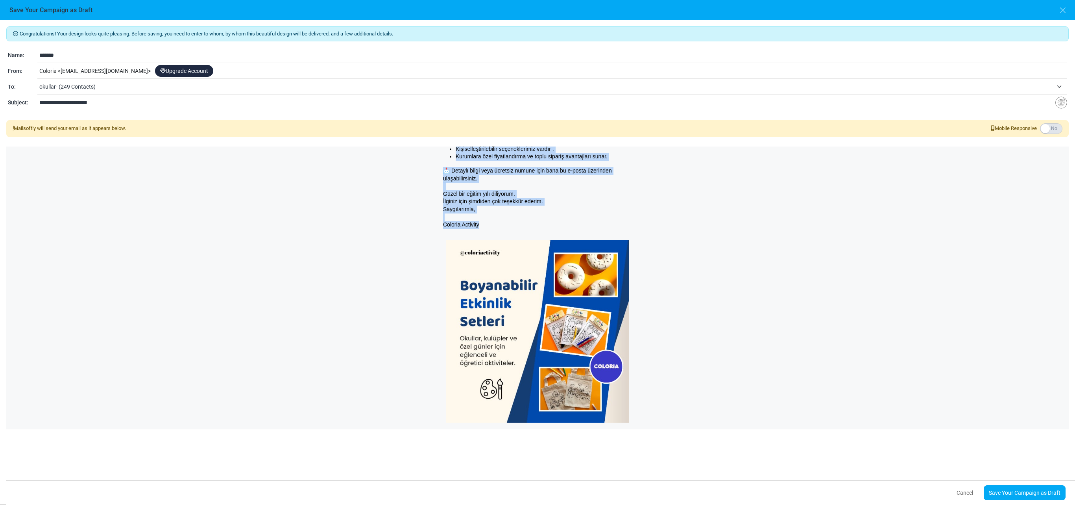
drag, startPoint x: 1071, startPoint y: 368, endPoint x: 1059, endPoint y: 239, distance: 129.6
click at [716, 239] on div "**********" at bounding box center [537, 262] width 1075 height 484
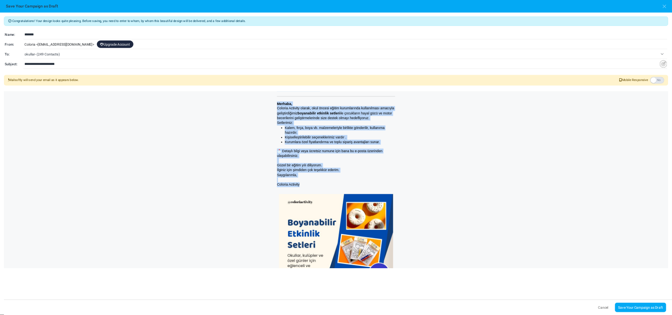
scroll to position [0, 0]
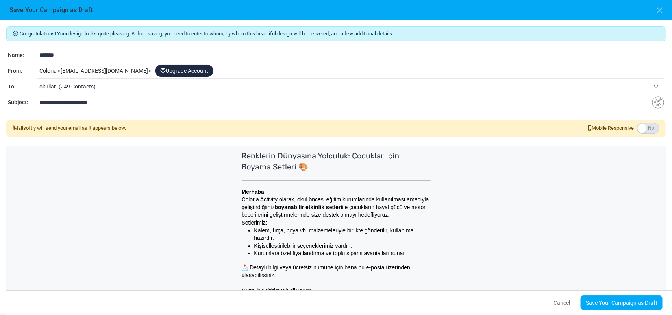
click at [75, 58] on input "*******" at bounding box center [351, 55] width 625 height 15
type input "**********"
click at [599, 298] on link "Save Your Campaign as Draft" at bounding box center [622, 303] width 82 height 15
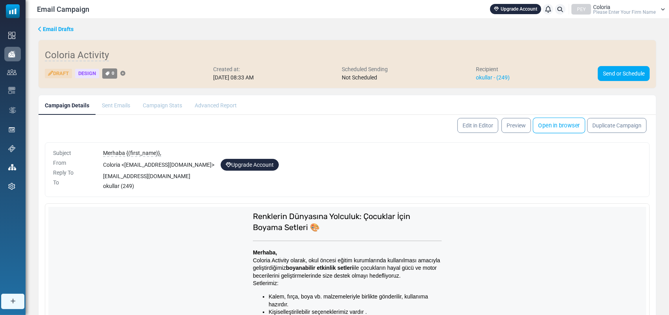
click at [572, 130] on link "Open in browser" at bounding box center [559, 126] width 52 height 16
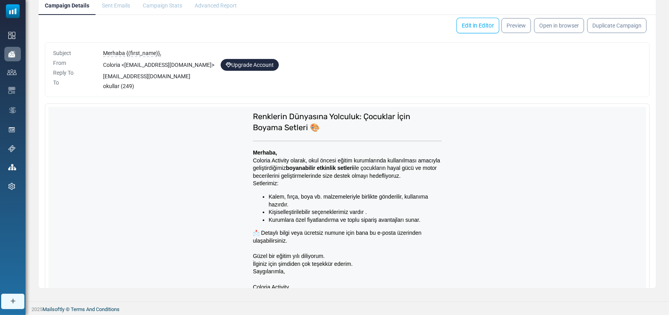
click at [487, 21] on link "Edit in Editor" at bounding box center [478, 26] width 43 height 16
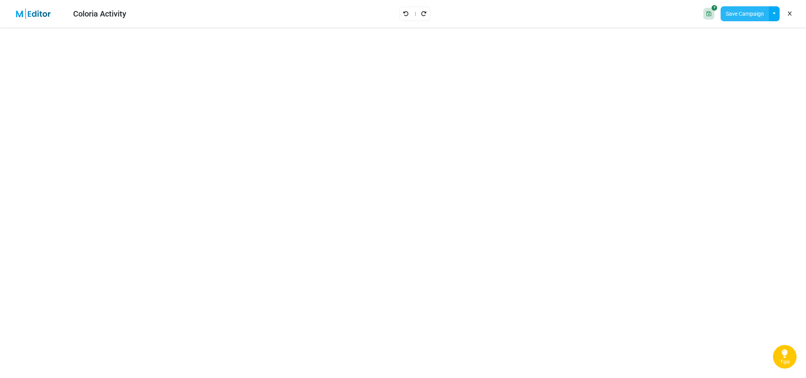
click at [671, 13] on button "Save Campaign" at bounding box center [745, 13] width 48 height 15
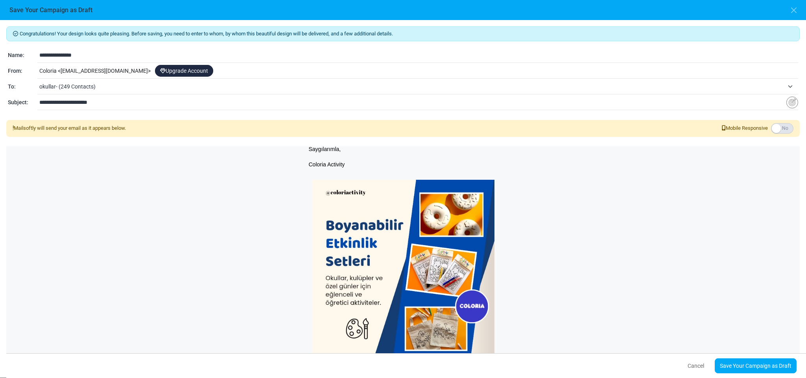
scroll to position [173, 0]
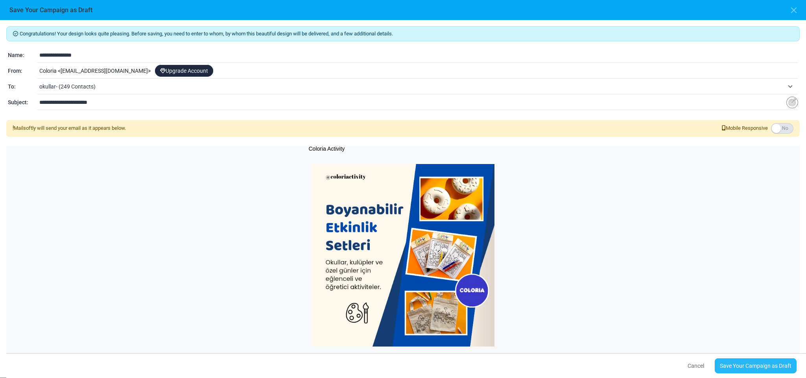
click at [671, 315] on link "Save Your Campaign as Draft" at bounding box center [756, 366] width 82 height 15
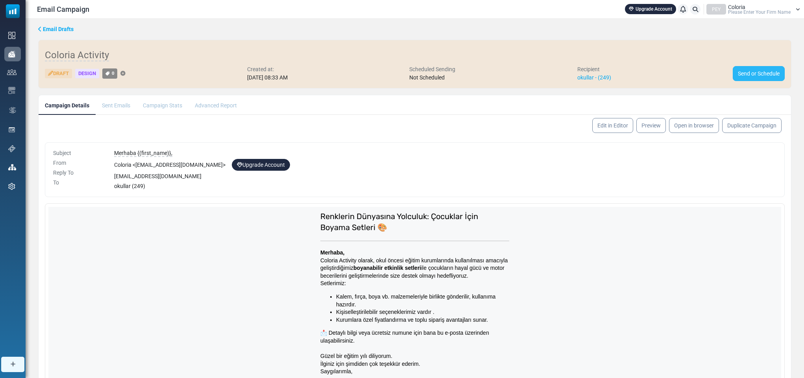
click at [736, 72] on link "Send or Schedule" at bounding box center [759, 73] width 52 height 15
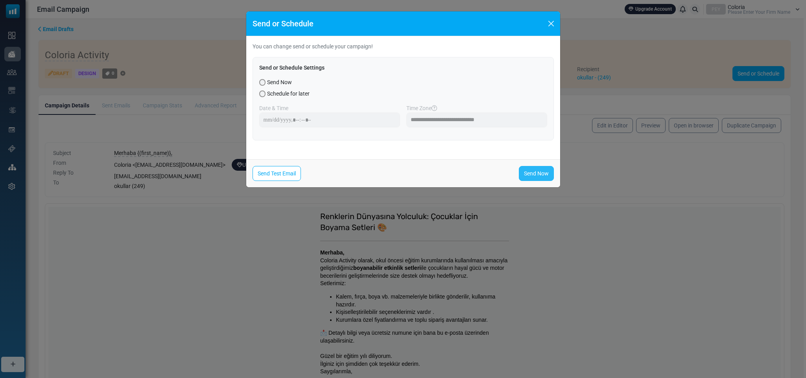
click at [542, 176] on link "Send Now" at bounding box center [536, 173] width 35 height 15
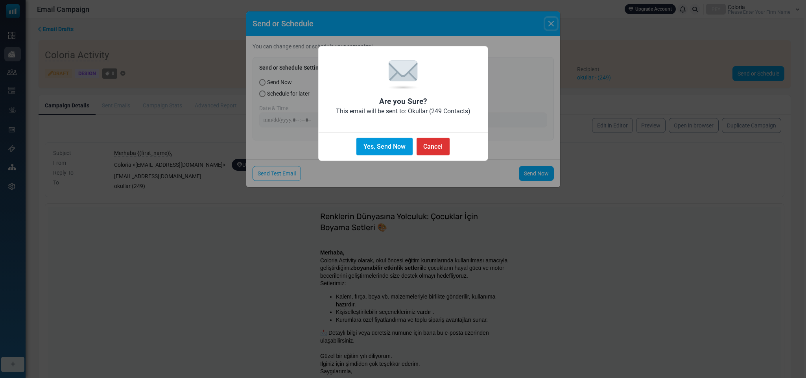
click at [398, 142] on button "Yes, Send Now" at bounding box center [385, 147] width 56 height 18
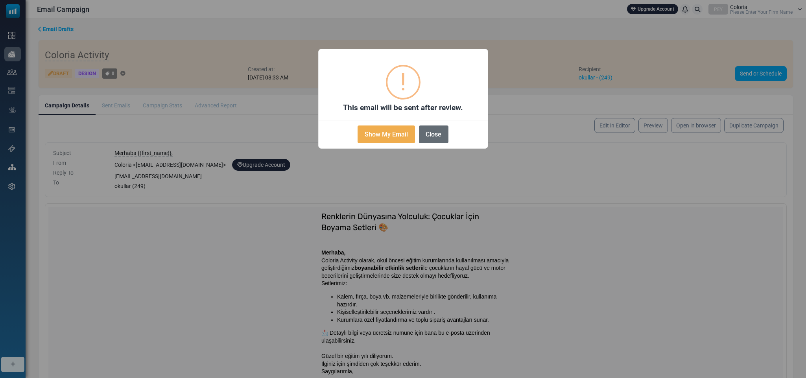
click at [441, 135] on button "Close" at bounding box center [434, 135] width 30 height 18
